Goal: Transaction & Acquisition: Purchase product/service

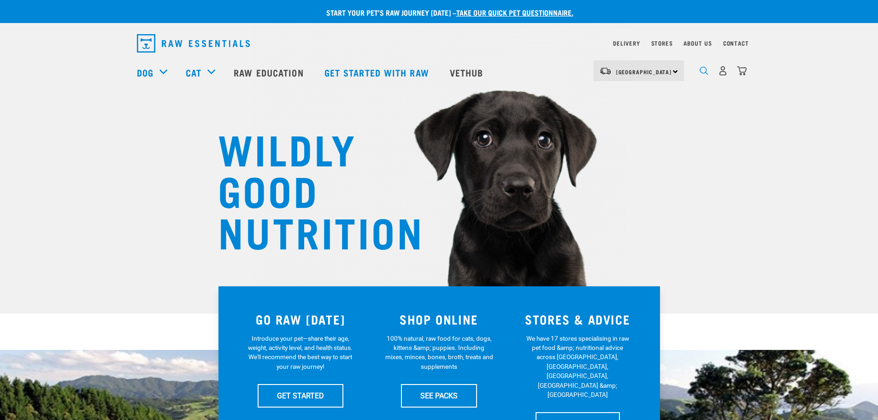
click at [434, 71] on img "dropdown navigation" at bounding box center [703, 70] width 9 height 9
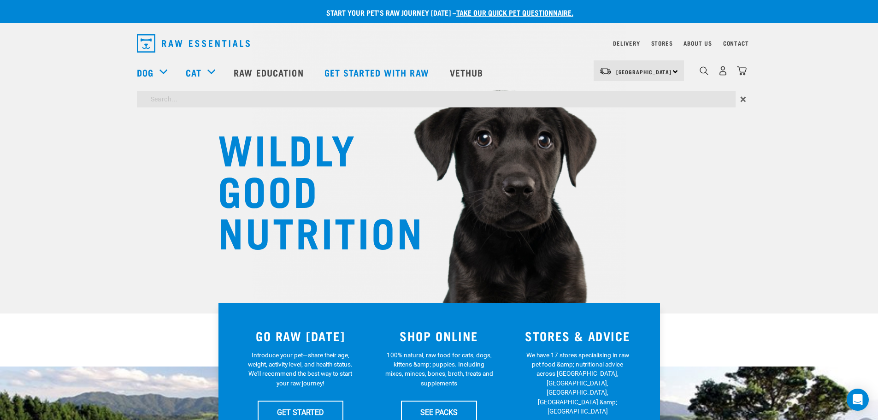
click at [264, 99] on input "search" at bounding box center [436, 99] width 599 height 17
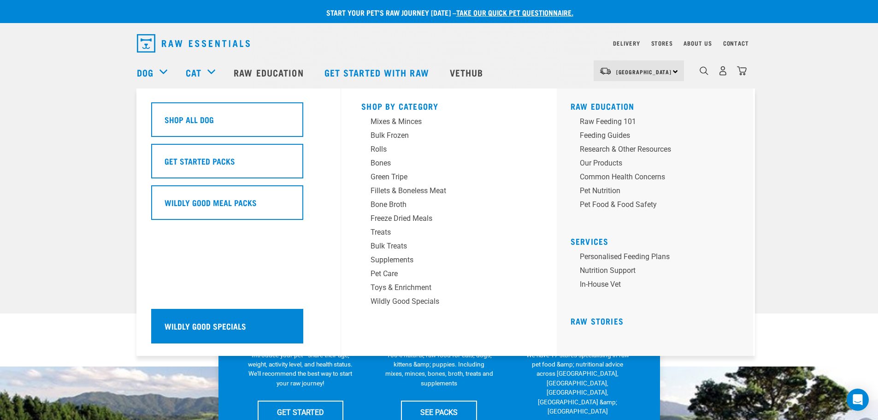
click at [214, 327] on h5 "Wildly Good Specials" at bounding box center [206, 326] width 82 height 12
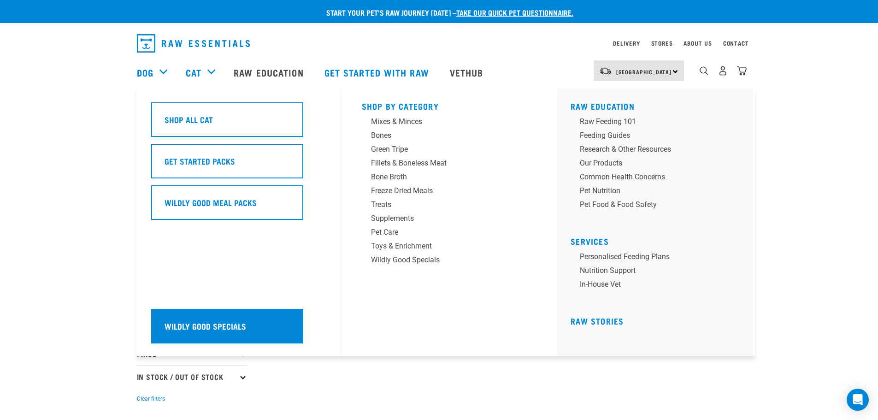
click at [212, 333] on div "Wildly Good Specials" at bounding box center [227, 326] width 152 height 35
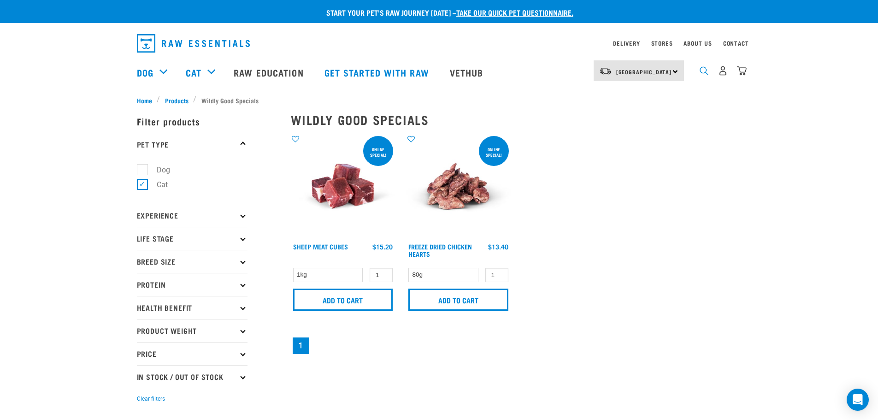
click at [702, 72] on img "dropdown navigation" at bounding box center [703, 70] width 9 height 9
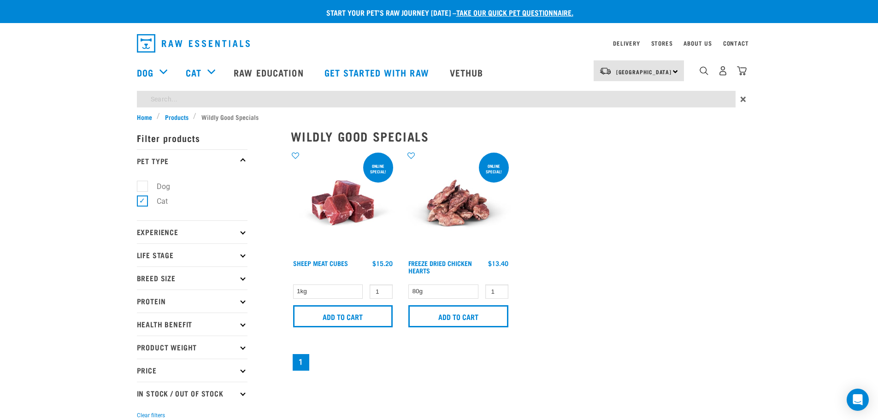
click at [278, 93] on input "search" at bounding box center [436, 99] width 599 height 17
type input "veal and organ"
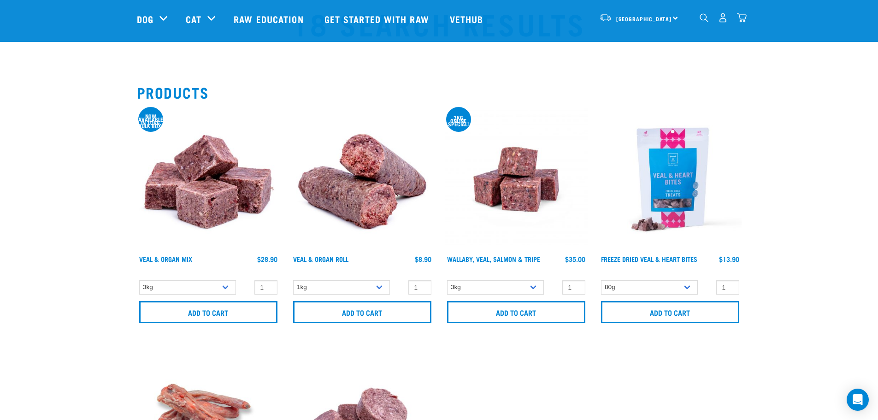
scroll to position [46, 0]
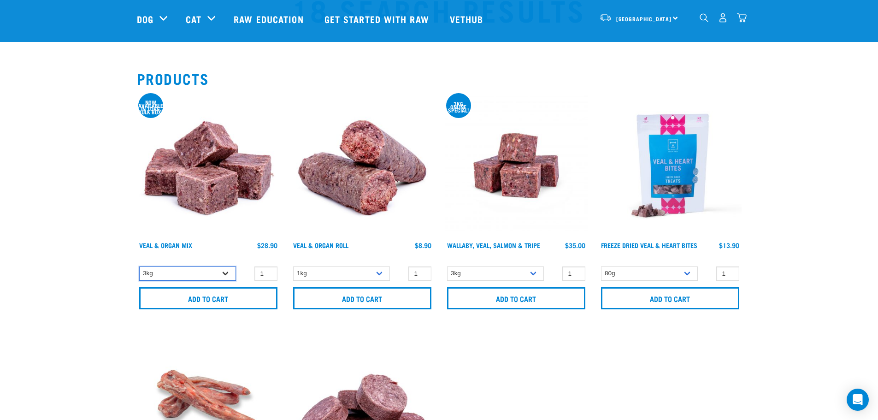
click at [189, 272] on select "3kg" at bounding box center [187, 273] width 97 height 14
click at [496, 271] on select "3kg 1kg Bulk (18kg)" at bounding box center [495, 273] width 97 height 14
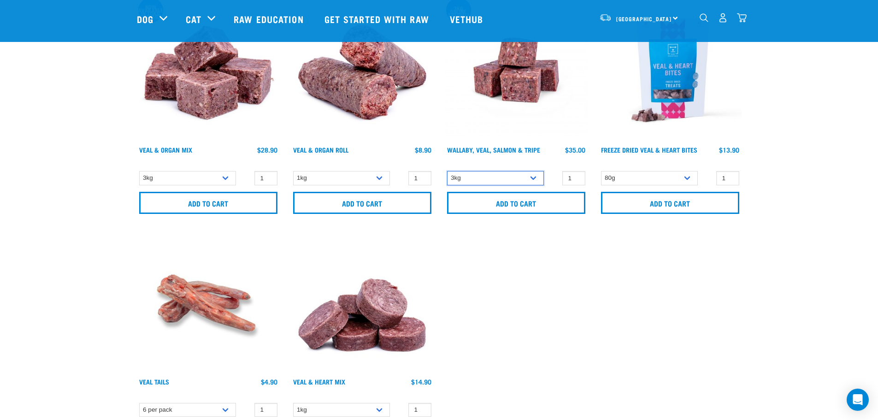
scroll to position [92, 0]
